Goal: Navigation & Orientation: Find specific page/section

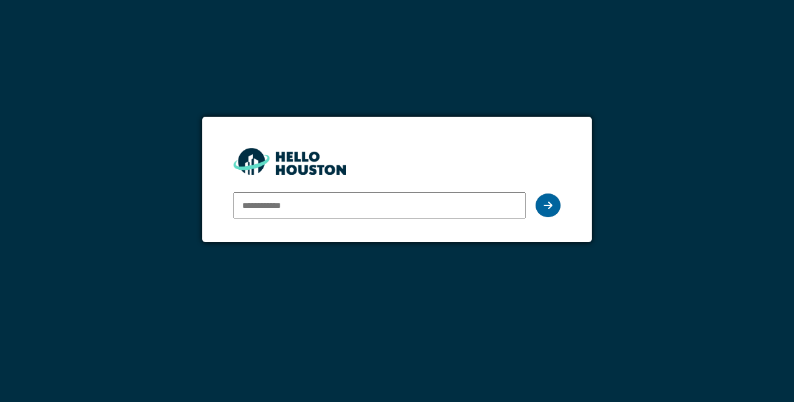
type input "**********"
click at [542, 209] on div at bounding box center [548, 206] width 25 height 24
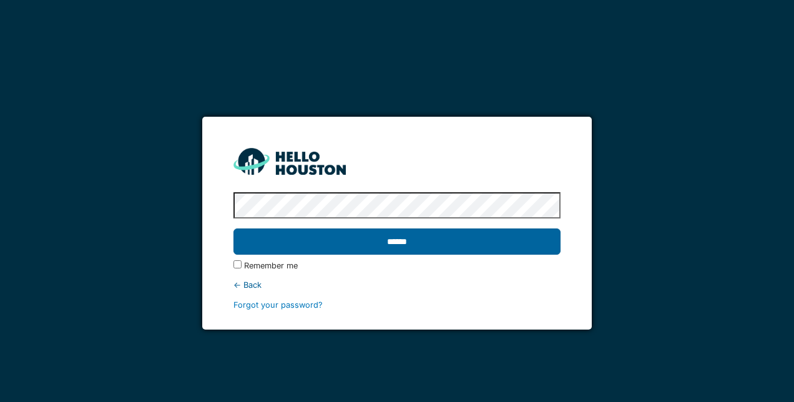
click at [519, 242] on input "******" at bounding box center [397, 242] width 327 height 26
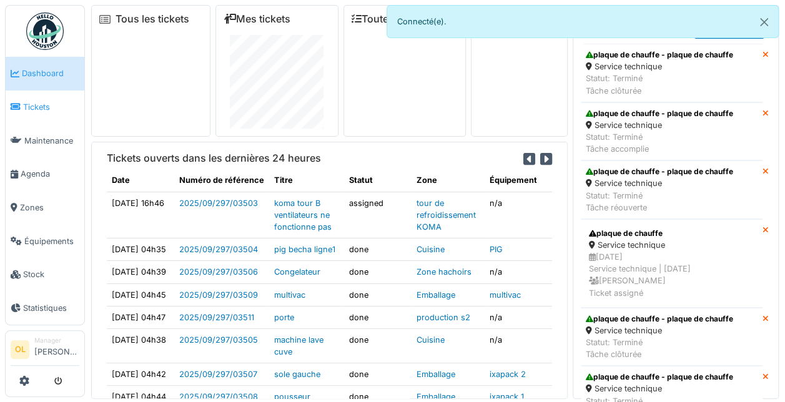
click at [35, 109] on span "Tickets" at bounding box center [51, 107] width 56 height 12
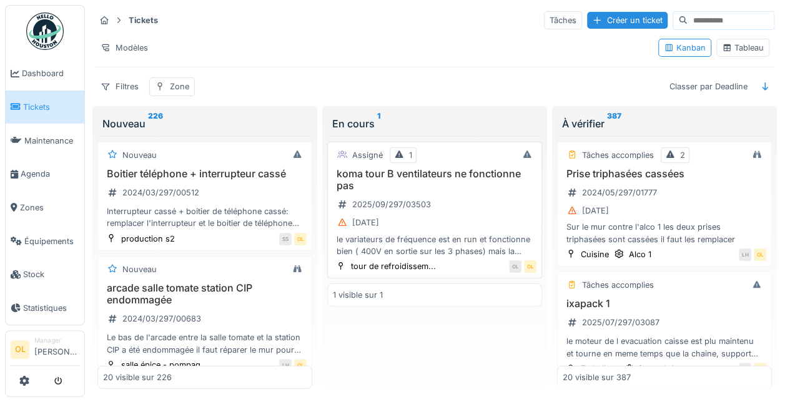
click at [455, 194] on div "koma tour B ventilateurs ne fonctionne pas 2025/09/297/03503 [DATE] le variateu…" at bounding box center [435, 212] width 204 height 89
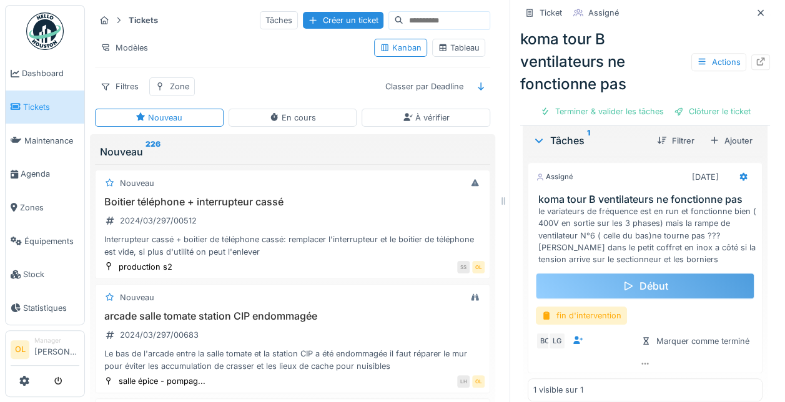
scroll to position [69, 0]
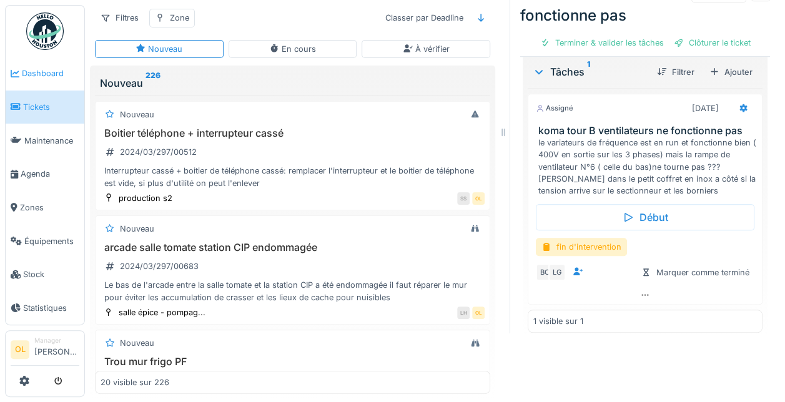
click at [37, 70] on span "Dashboard" at bounding box center [50, 73] width 57 height 12
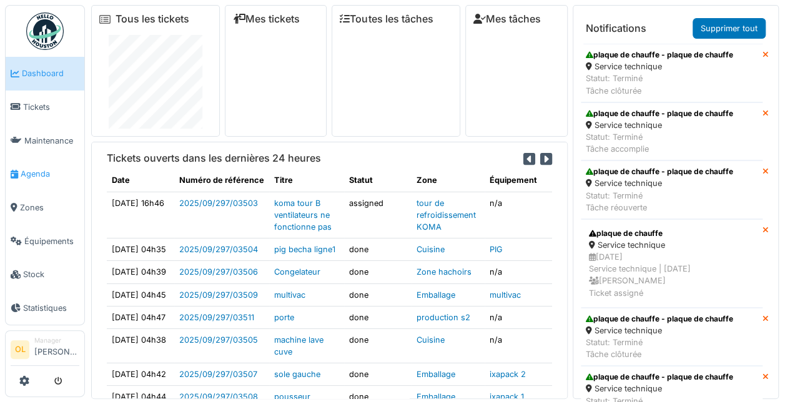
click at [46, 171] on span "Agenda" at bounding box center [50, 174] width 59 height 12
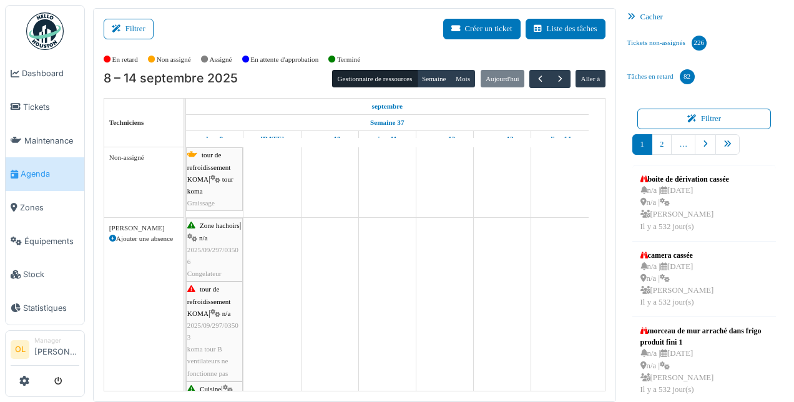
scroll to position [62, 0]
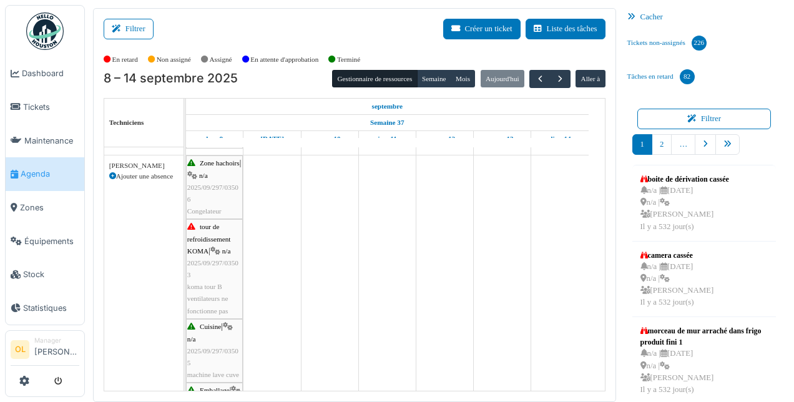
click at [215, 278] on div "tour de refroidissement KOMA | n/a 2025/09/297/03503 koma tour B ventilateurs n…" at bounding box center [214, 269] width 54 height 96
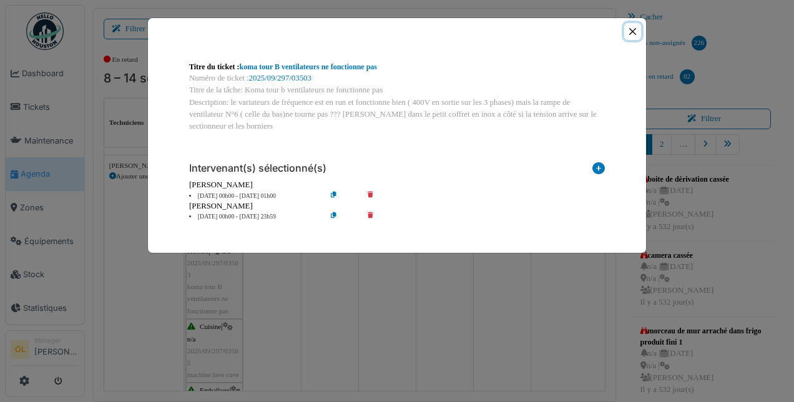
click at [636, 29] on button "Close" at bounding box center [632, 31] width 17 height 17
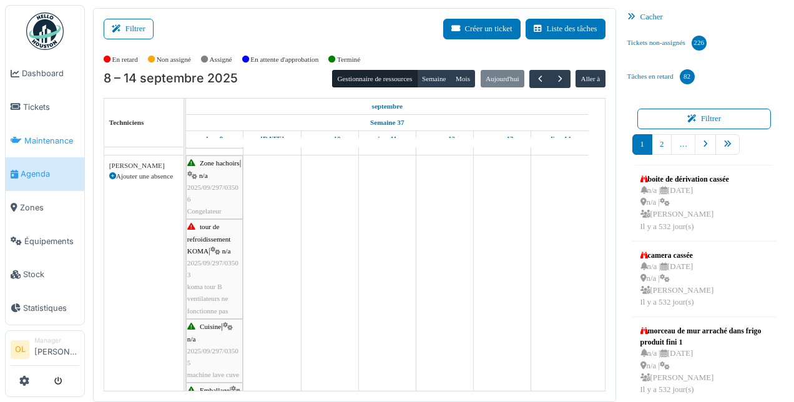
click at [57, 135] on span "Maintenance" at bounding box center [51, 141] width 55 height 12
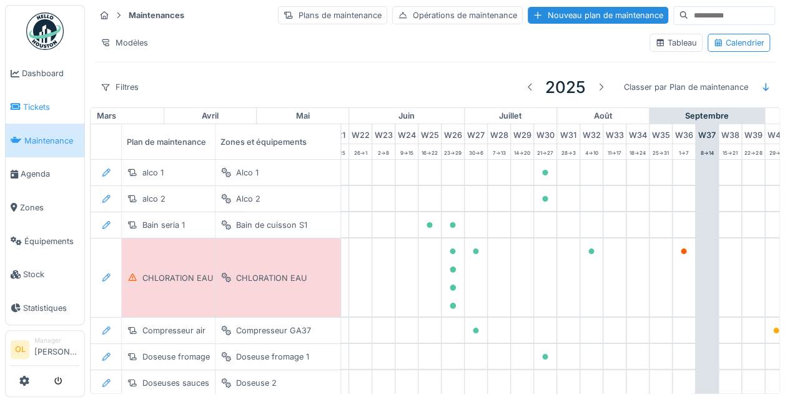
click at [36, 105] on span "Tickets" at bounding box center [51, 107] width 56 height 12
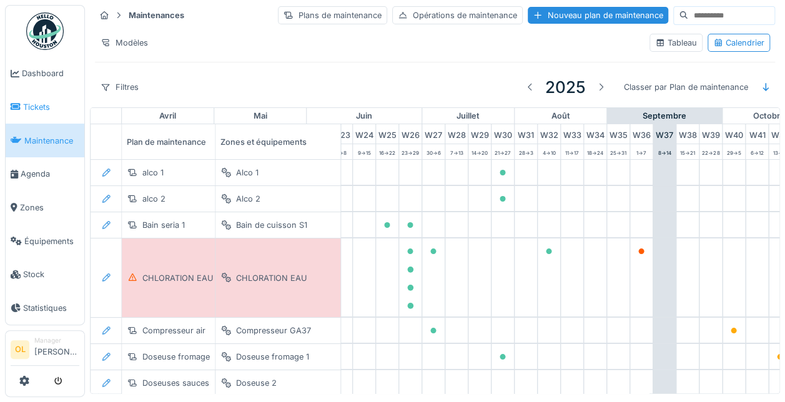
scroll to position [0, 717]
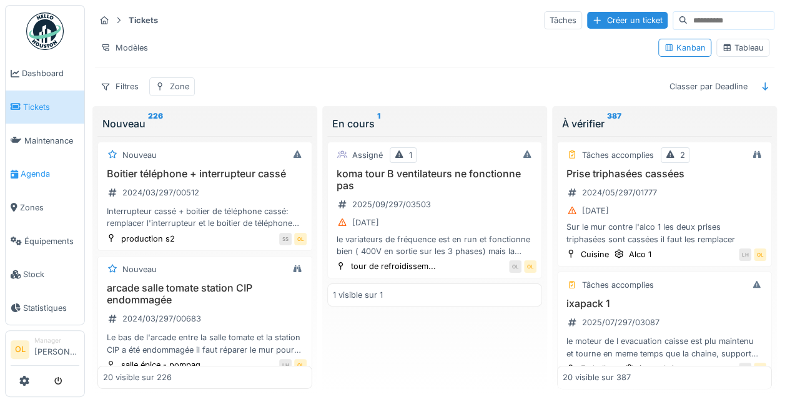
click at [39, 168] on span "Agenda" at bounding box center [50, 174] width 59 height 12
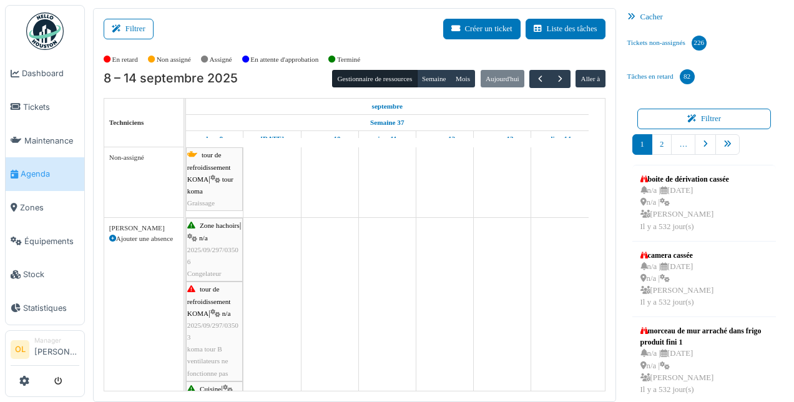
click at [205, 185] on div "tour de refroidissement KOMA | tour koma Graissage" at bounding box center [214, 179] width 54 height 60
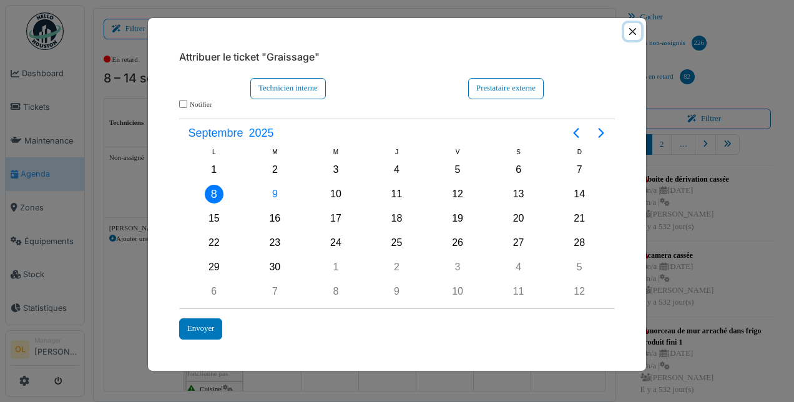
click at [636, 31] on button "Close" at bounding box center [632, 31] width 17 height 17
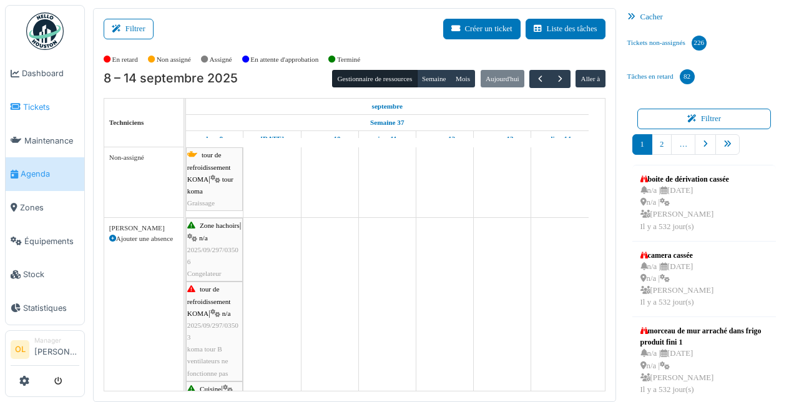
click at [42, 105] on span "Tickets" at bounding box center [51, 107] width 56 height 12
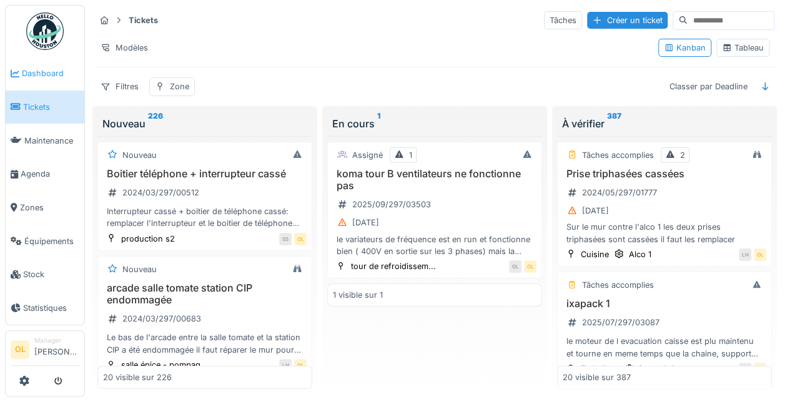
click at [37, 75] on span "Dashboard" at bounding box center [50, 73] width 57 height 12
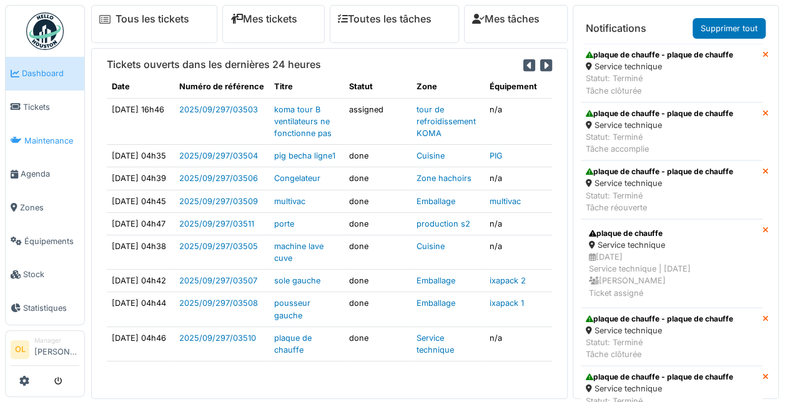
click at [45, 135] on span "Maintenance" at bounding box center [51, 141] width 55 height 12
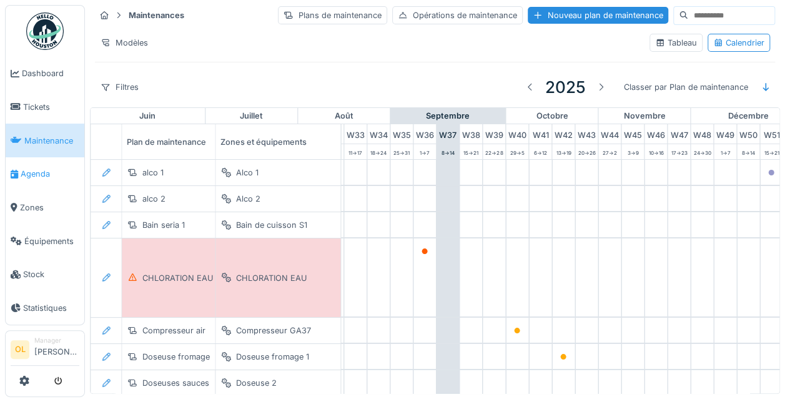
scroll to position [0, 790]
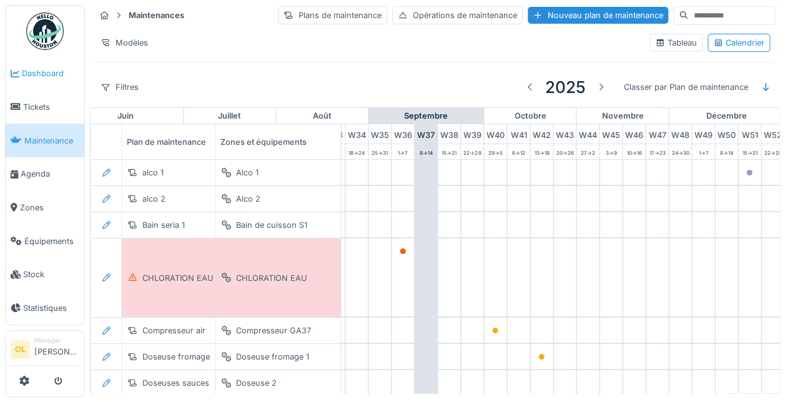
click at [41, 72] on span "Dashboard" at bounding box center [50, 73] width 57 height 12
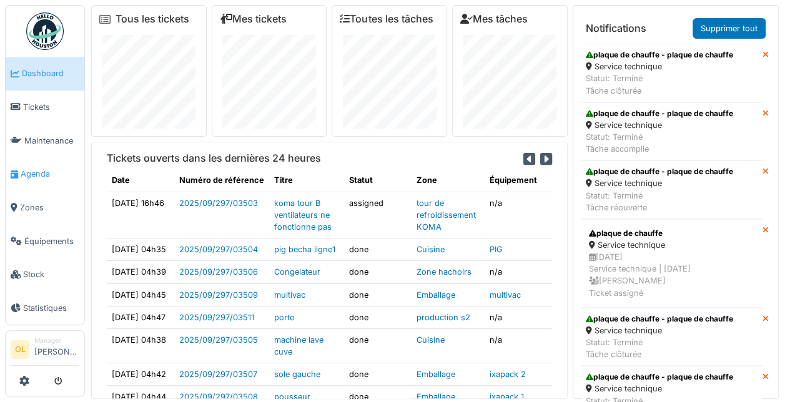
click at [39, 169] on span "Agenda" at bounding box center [50, 174] width 59 height 12
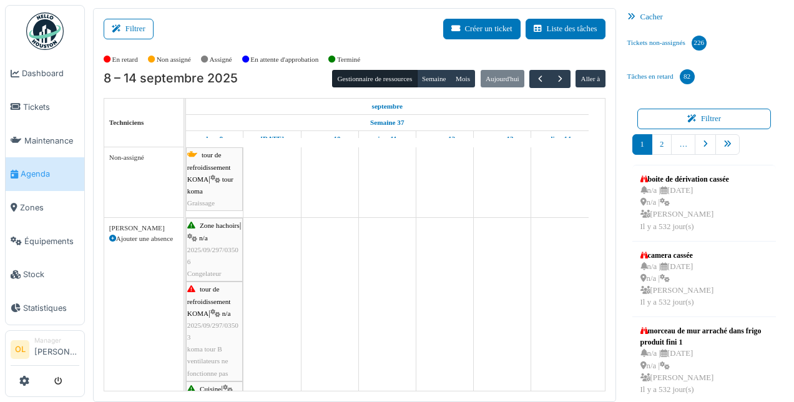
click at [207, 185] on div "tour de refroidissement KOMA | tour koma Graissage" at bounding box center [214, 179] width 54 height 60
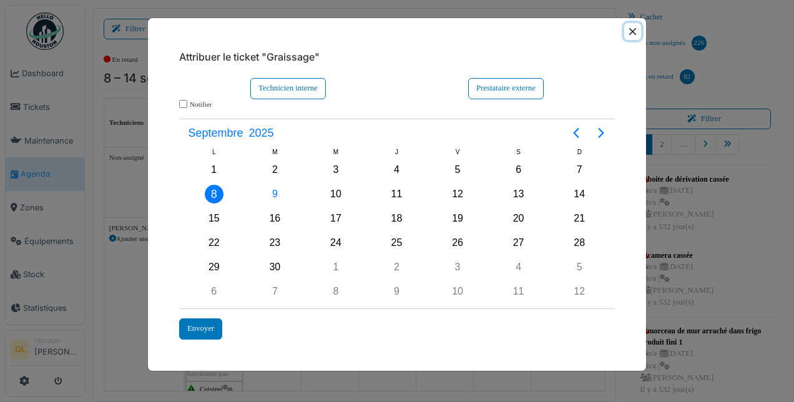
click at [636, 34] on button "Close" at bounding box center [632, 31] width 17 height 17
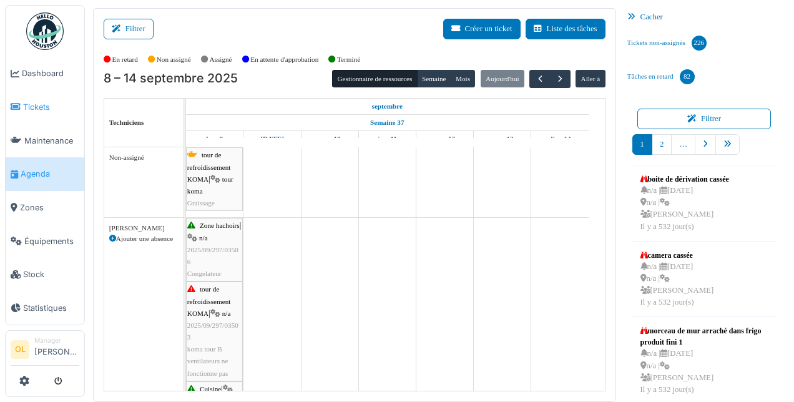
click at [39, 107] on span "Tickets" at bounding box center [51, 107] width 56 height 12
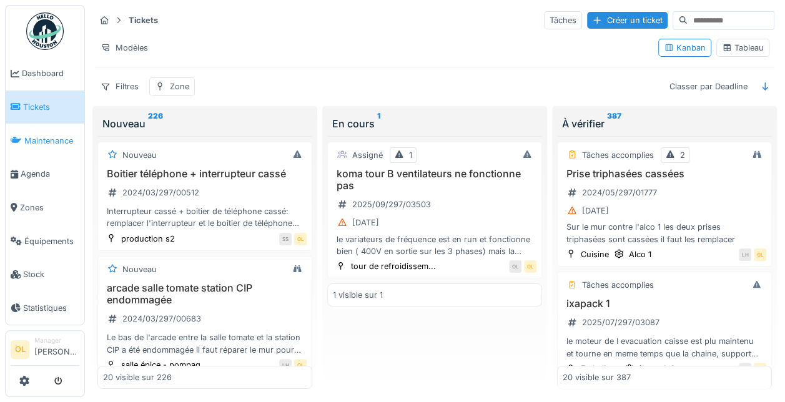
click at [49, 142] on span "Maintenance" at bounding box center [51, 141] width 55 height 12
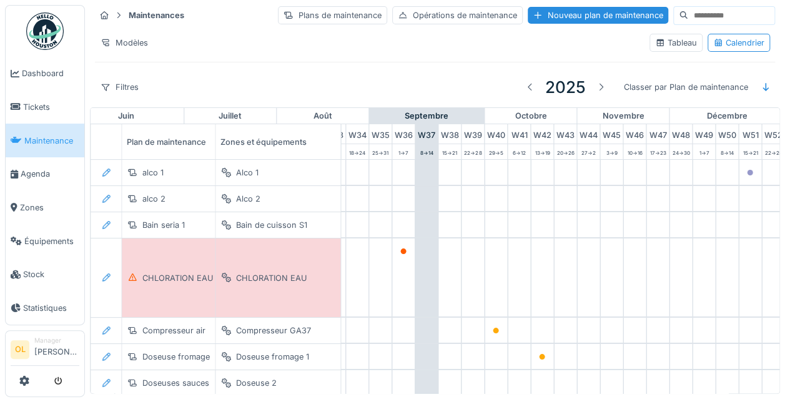
scroll to position [0, 790]
click at [25, 71] on span "Dashboard" at bounding box center [50, 73] width 57 height 12
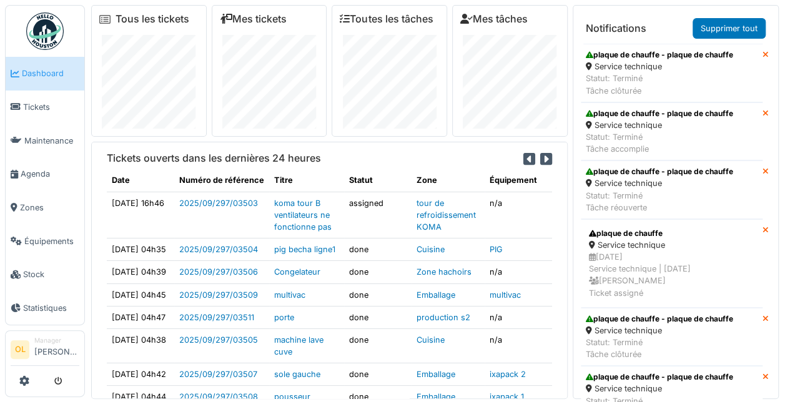
click at [42, 67] on span "Dashboard" at bounding box center [50, 73] width 57 height 12
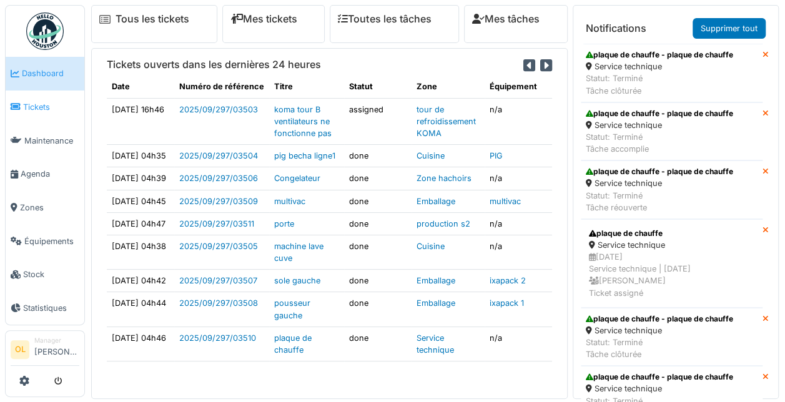
click at [39, 101] on span "Tickets" at bounding box center [51, 107] width 56 height 12
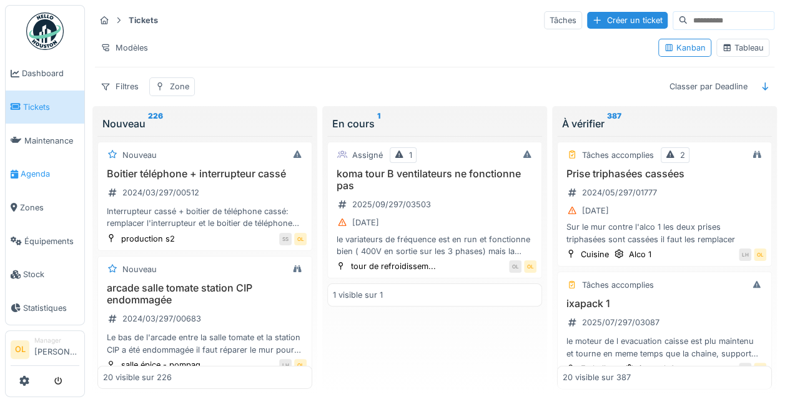
click at [42, 170] on span "Agenda" at bounding box center [50, 174] width 59 height 12
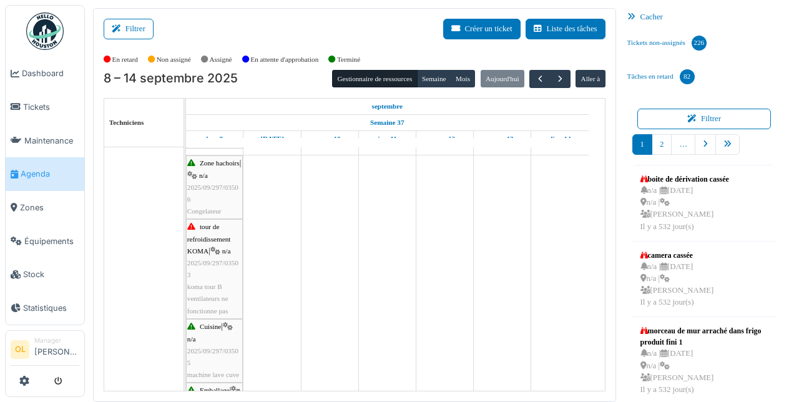
scroll to position [62, 0]
click at [44, 235] on span "Équipements" at bounding box center [51, 241] width 55 height 12
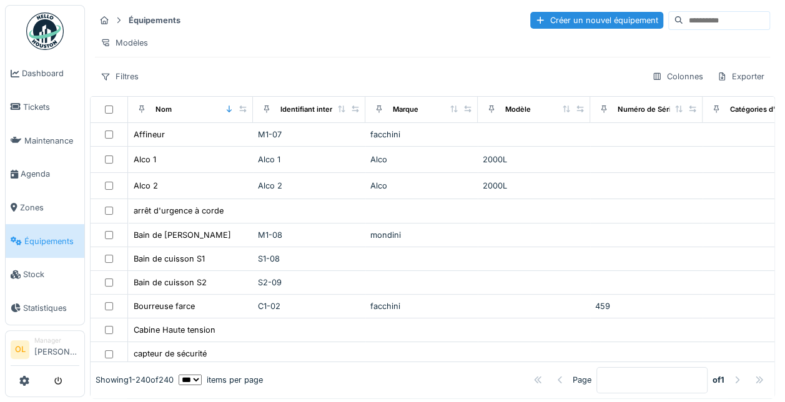
click at [685, 25] on input at bounding box center [726, 20] width 86 height 17
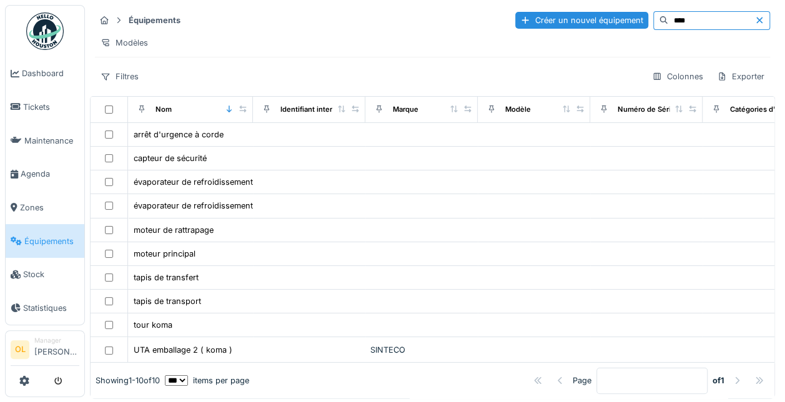
type input "****"
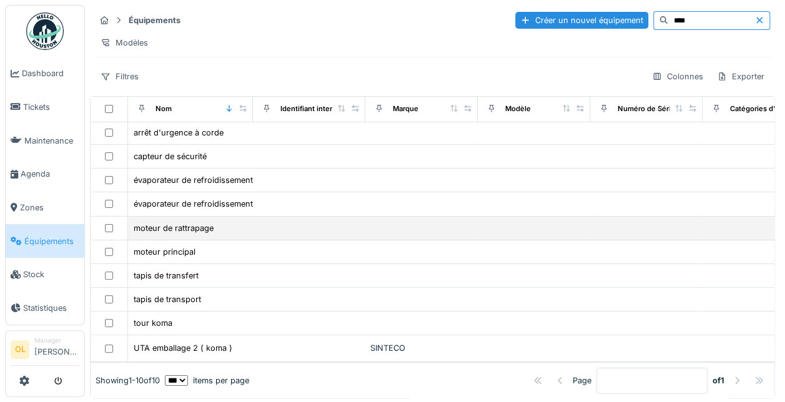
scroll to position [21, 0]
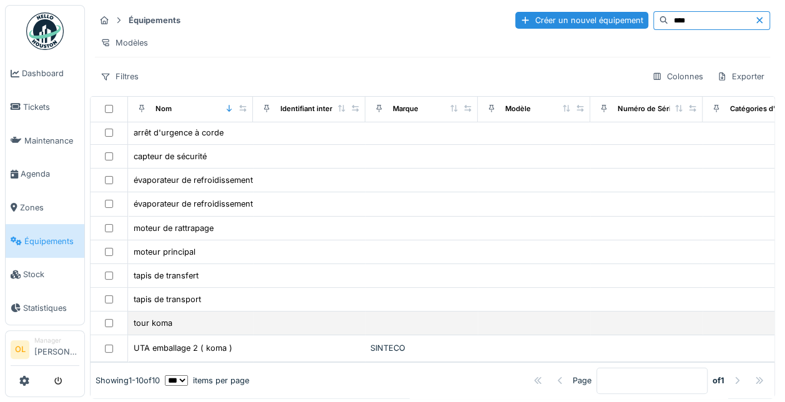
click at [186, 317] on div "tour koma" at bounding box center [190, 323] width 115 height 13
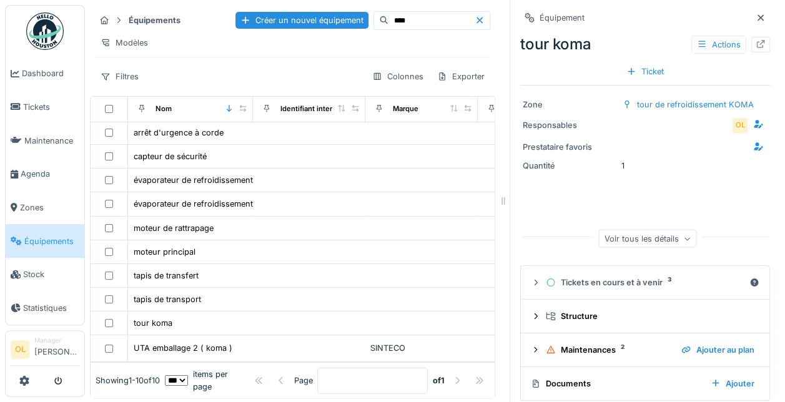
scroll to position [8, 0]
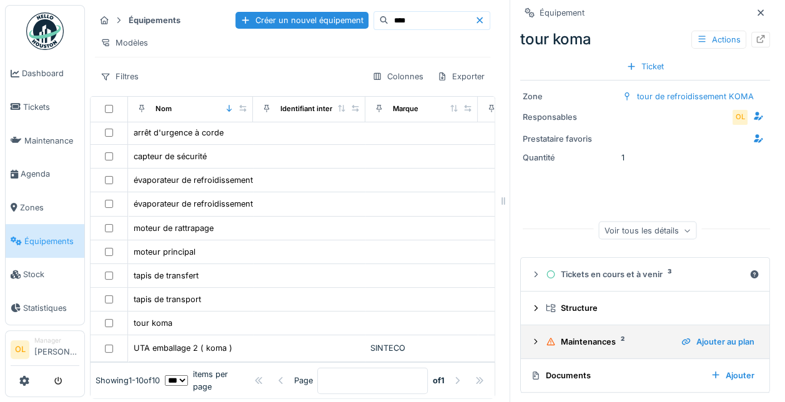
click at [566, 342] on div "Maintenances 2" at bounding box center [609, 342] width 126 height 12
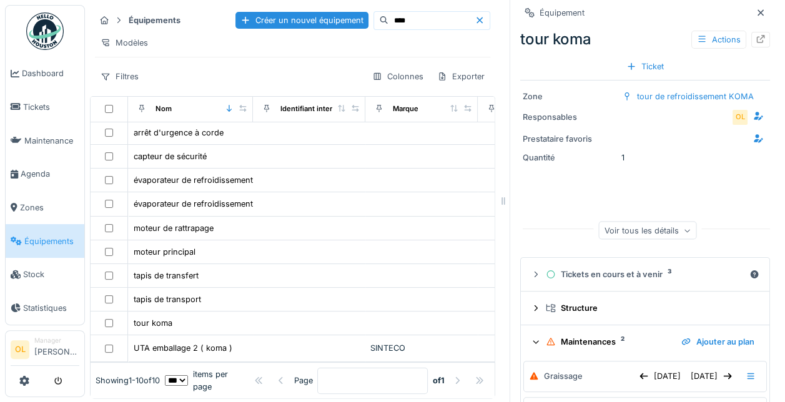
click at [717, 181] on div "Zone tour de refroidissement KOMA Responsables OL Prestataire favoris Quantité …" at bounding box center [645, 164] width 250 height 175
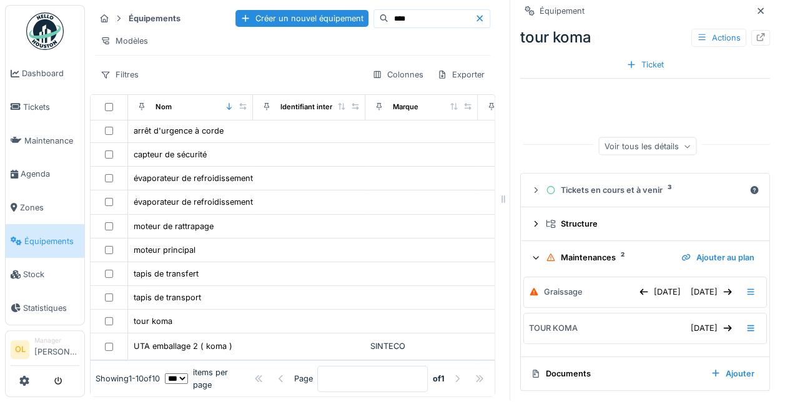
scroll to position [11, 0]
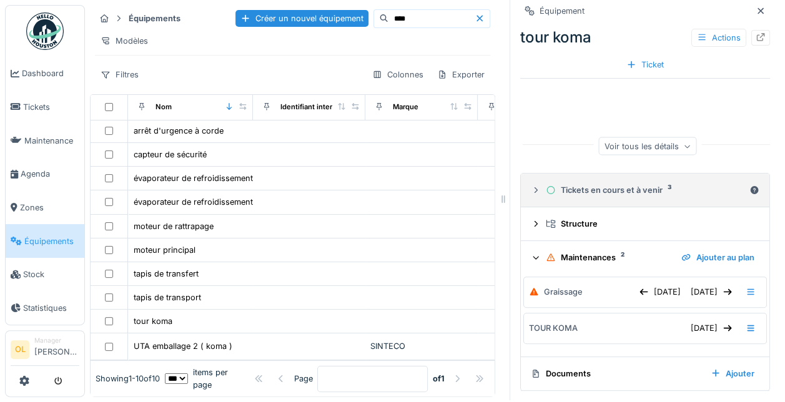
click at [580, 184] on div "Tickets en cours et à venir 3" at bounding box center [645, 190] width 199 height 12
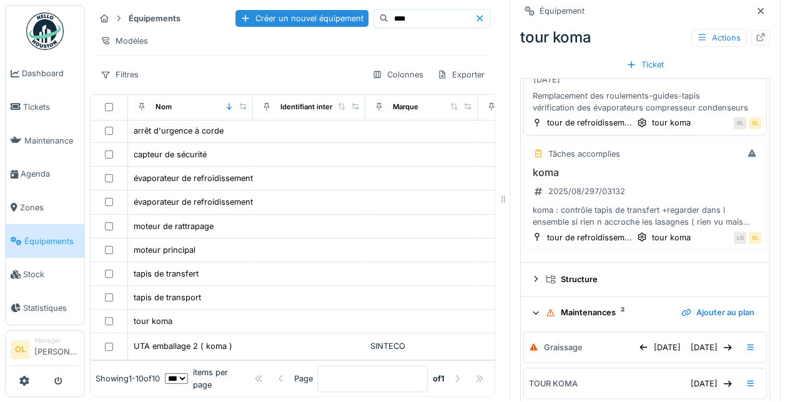
scroll to position [454, 0]
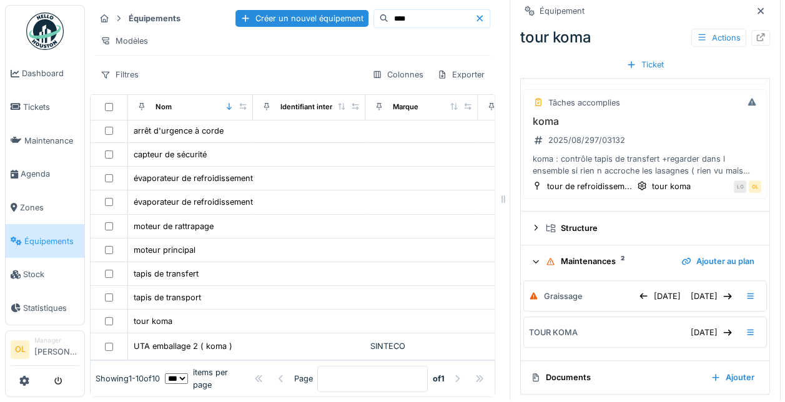
click at [566, 255] on div "Maintenances 2" at bounding box center [609, 261] width 126 height 12
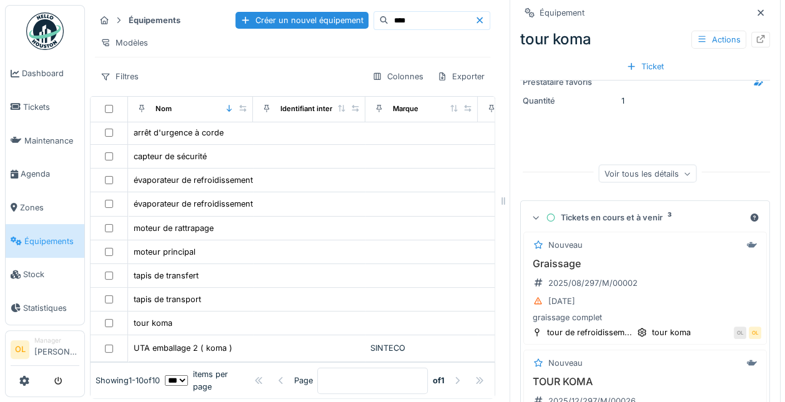
scroll to position [0, 0]
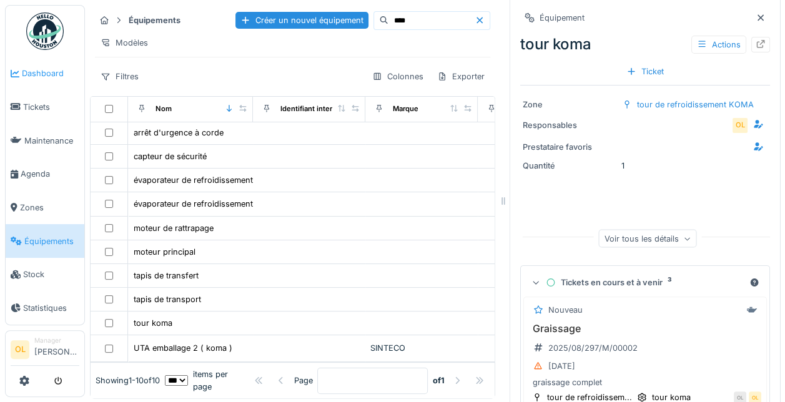
click at [19, 73] on icon at bounding box center [15, 73] width 9 height 9
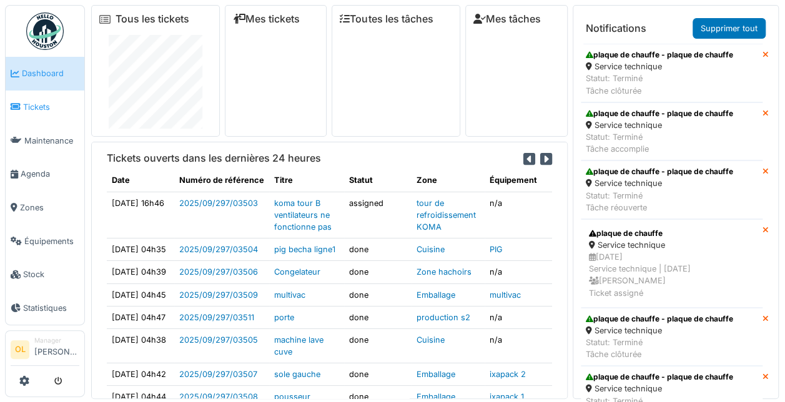
click at [41, 106] on span "Tickets" at bounding box center [51, 107] width 56 height 12
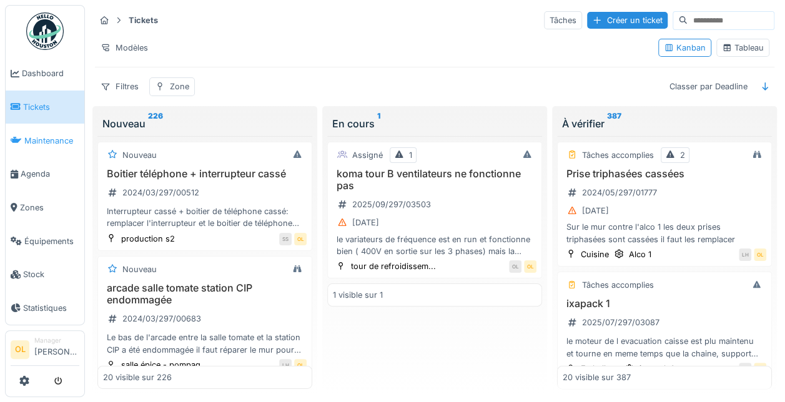
click at [40, 139] on span "Maintenance" at bounding box center [51, 141] width 55 height 12
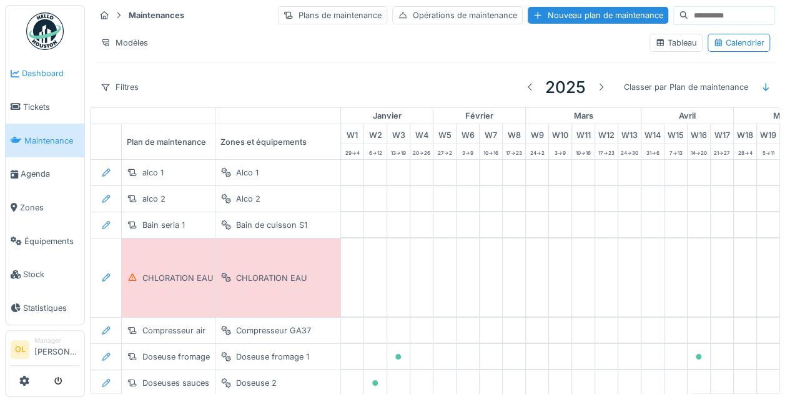
click at [24, 69] on span "Dashboard" at bounding box center [50, 73] width 57 height 12
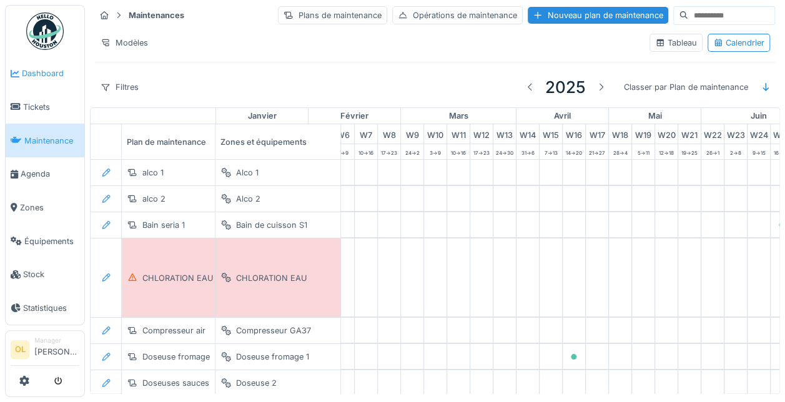
scroll to position [0, 396]
